Goal: Find contact information: Obtain details needed to contact an individual or organization

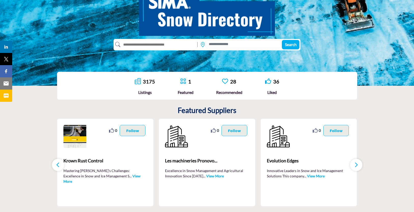
scroll to position [76, 0]
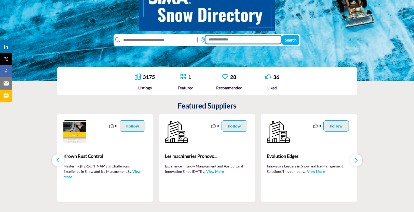
click at [227, 40] on input at bounding box center [243, 40] width 75 height 8
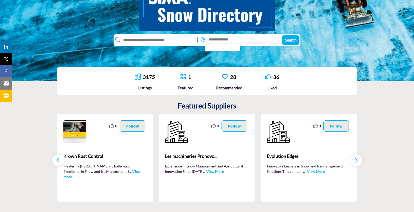
click at [365, 77] on div "3175 Listings 1 Featured" at bounding box center [207, 81] width 414 height 38
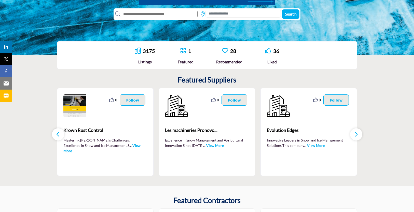
scroll to position [127, 0]
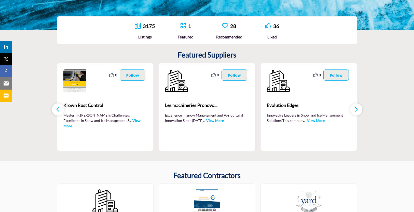
click at [357, 110] on icon "button" at bounding box center [357, 109] width 4 height 6
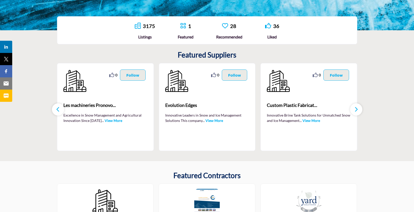
click at [357, 110] on icon "button" at bounding box center [357, 109] width 4 height 6
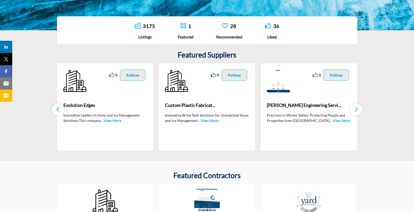
click at [357, 110] on icon "button" at bounding box center [357, 109] width 4 height 6
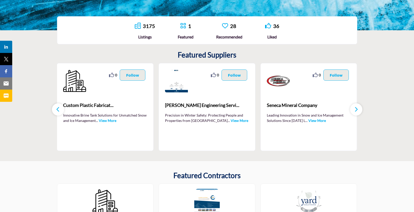
click at [357, 110] on icon "button" at bounding box center [357, 109] width 4 height 6
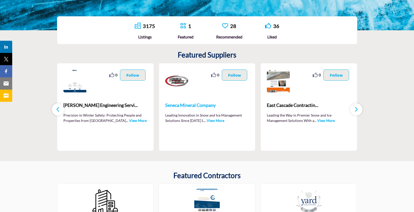
click at [185, 107] on span "Seneca Mineral Company" at bounding box center [207, 105] width 84 height 7
click at [187, 105] on span "Seneca Mineral Company" at bounding box center [207, 105] width 84 height 7
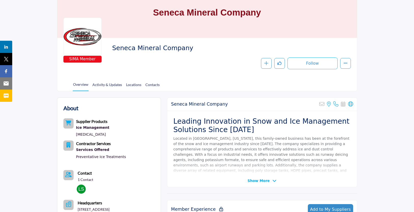
scroll to position [76, 0]
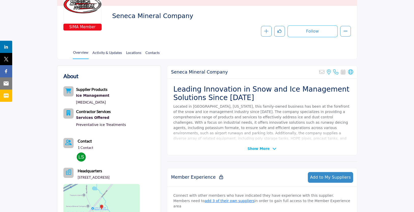
click at [205, 109] on p "Located in [GEOGRAPHIC_DATA], [US_STATE], this family-owned business has been a…" at bounding box center [263, 125] width 178 height 43
click at [261, 149] on span "Show More" at bounding box center [259, 148] width 22 height 5
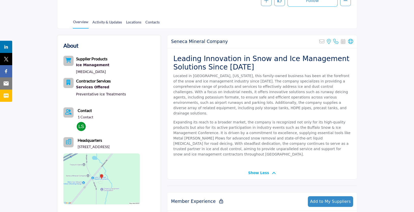
scroll to position [153, 0]
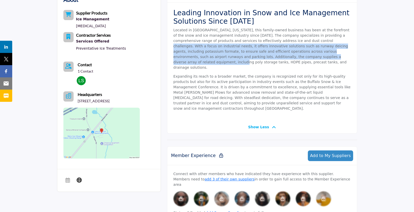
drag, startPoint x: 273, startPoint y: 40, endPoint x: 274, endPoint y: 58, distance: 17.6
click at [274, 58] on p "Located in [GEOGRAPHIC_DATA], [US_STATE], this family-owned business has been a…" at bounding box center [263, 49] width 178 height 43
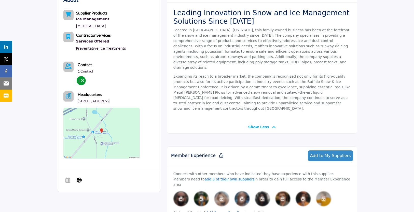
click at [297, 57] on p "Located in [GEOGRAPHIC_DATA], [US_STATE], this family-owned business has been a…" at bounding box center [263, 49] width 178 height 43
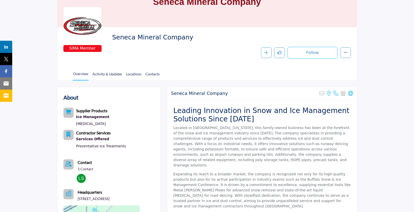
scroll to position [25, 0]
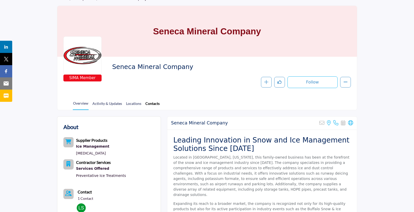
click at [147, 103] on link "Contacts" at bounding box center [152, 105] width 15 height 9
click at [153, 103] on link "Contacts" at bounding box center [152, 105] width 15 height 9
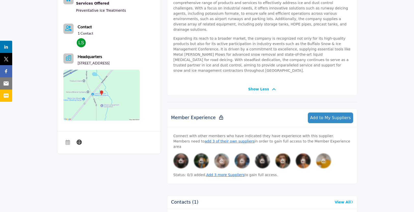
scroll to position [203, 0]
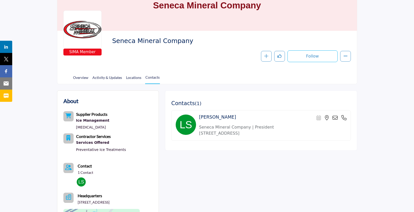
scroll to position [153, 0]
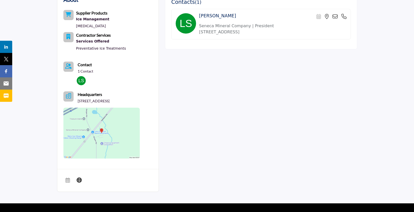
drag, startPoint x: 241, startPoint y: 16, endPoint x: 218, endPoint y: 17, distance: 22.7
click at [218, 17] on div "Lori Shollenberger Scheduler URL is currently unavailable for this contact." at bounding box center [273, 16] width 148 height 7
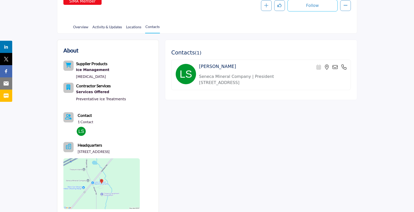
scroll to position [102, 0]
click at [219, 67] on h4 "Lori Shollenberger" at bounding box center [217, 66] width 37 height 5
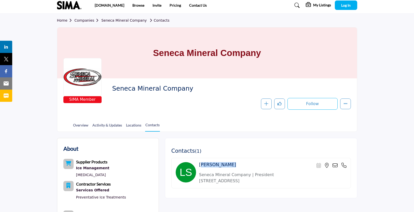
scroll to position [0, 0]
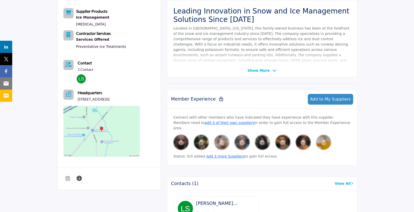
scroll to position [123, 0]
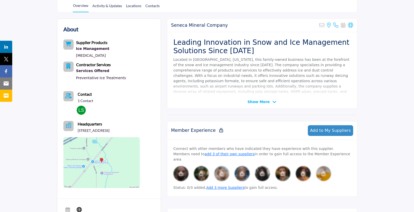
click at [268, 102] on span "Show More" at bounding box center [259, 101] width 22 height 5
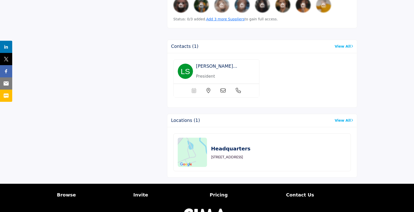
scroll to position [353, 0]
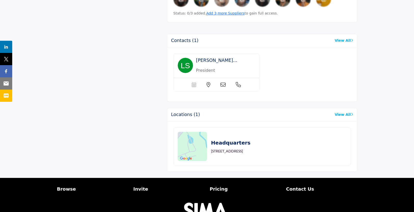
click at [224, 82] on icon at bounding box center [223, 84] width 5 height 5
